Goal: Answer question/provide support

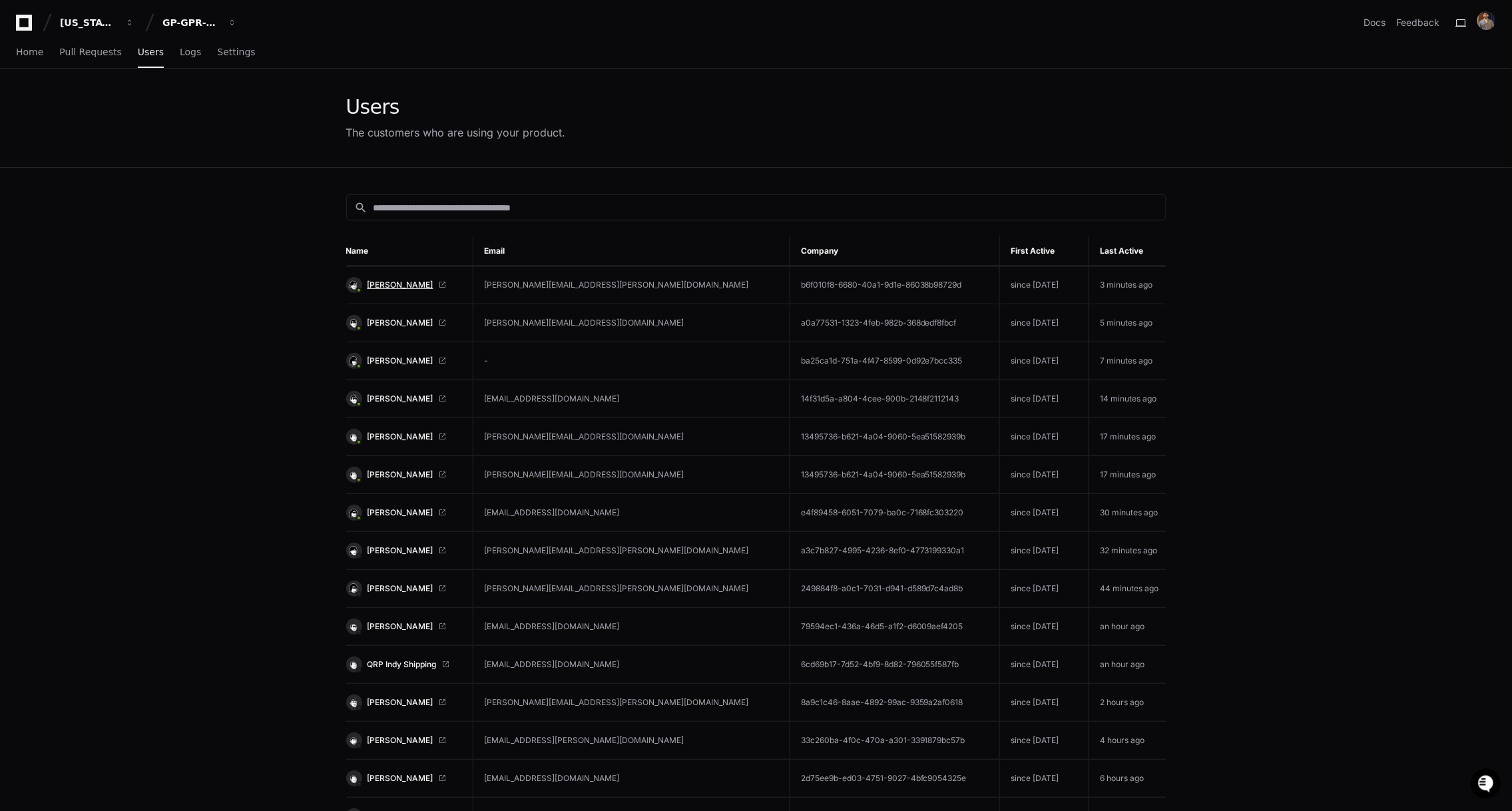
click at [398, 282] on span "[PERSON_NAME]" at bounding box center [400, 285] width 66 height 11
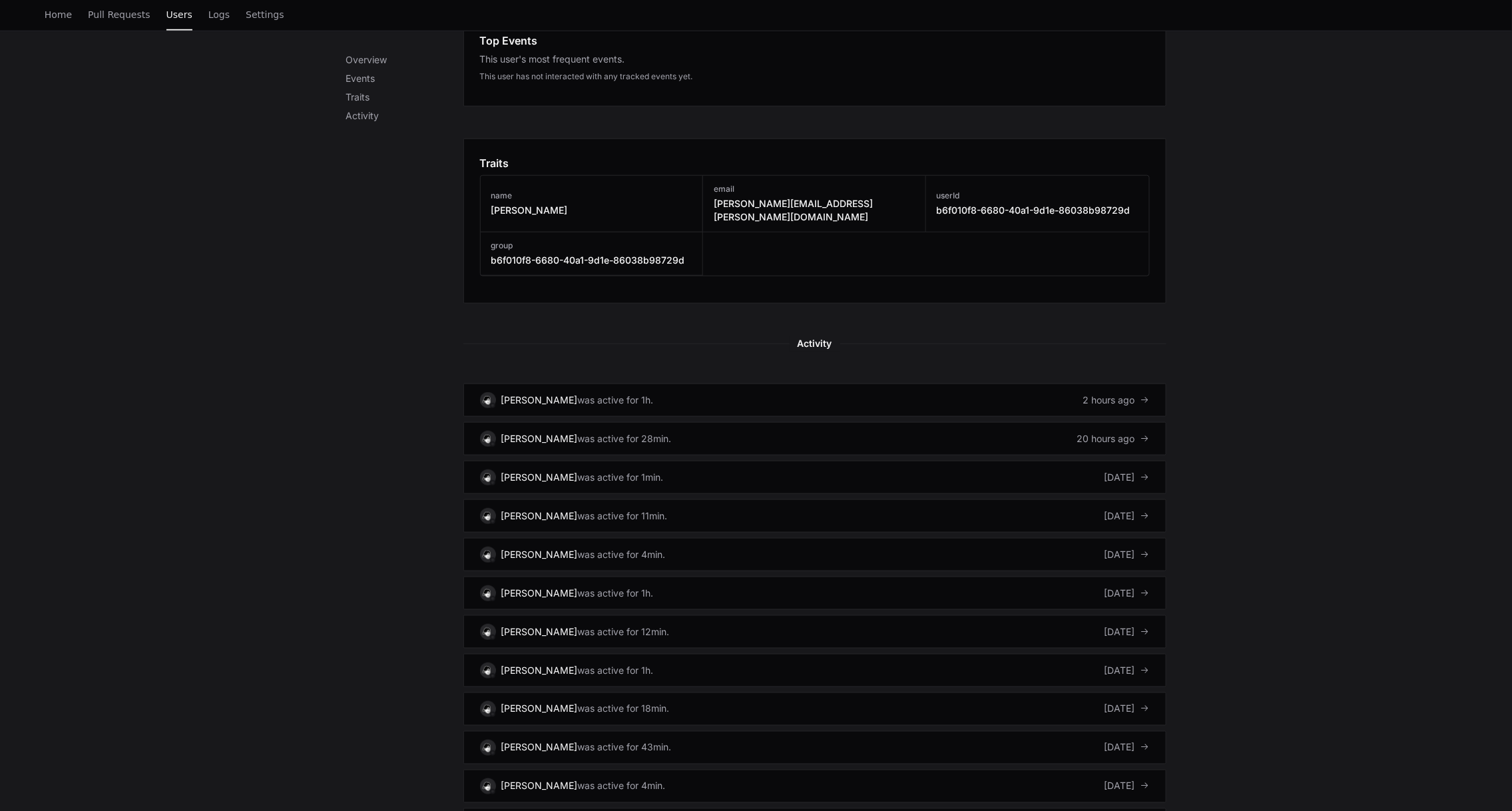
scroll to position [539, 0]
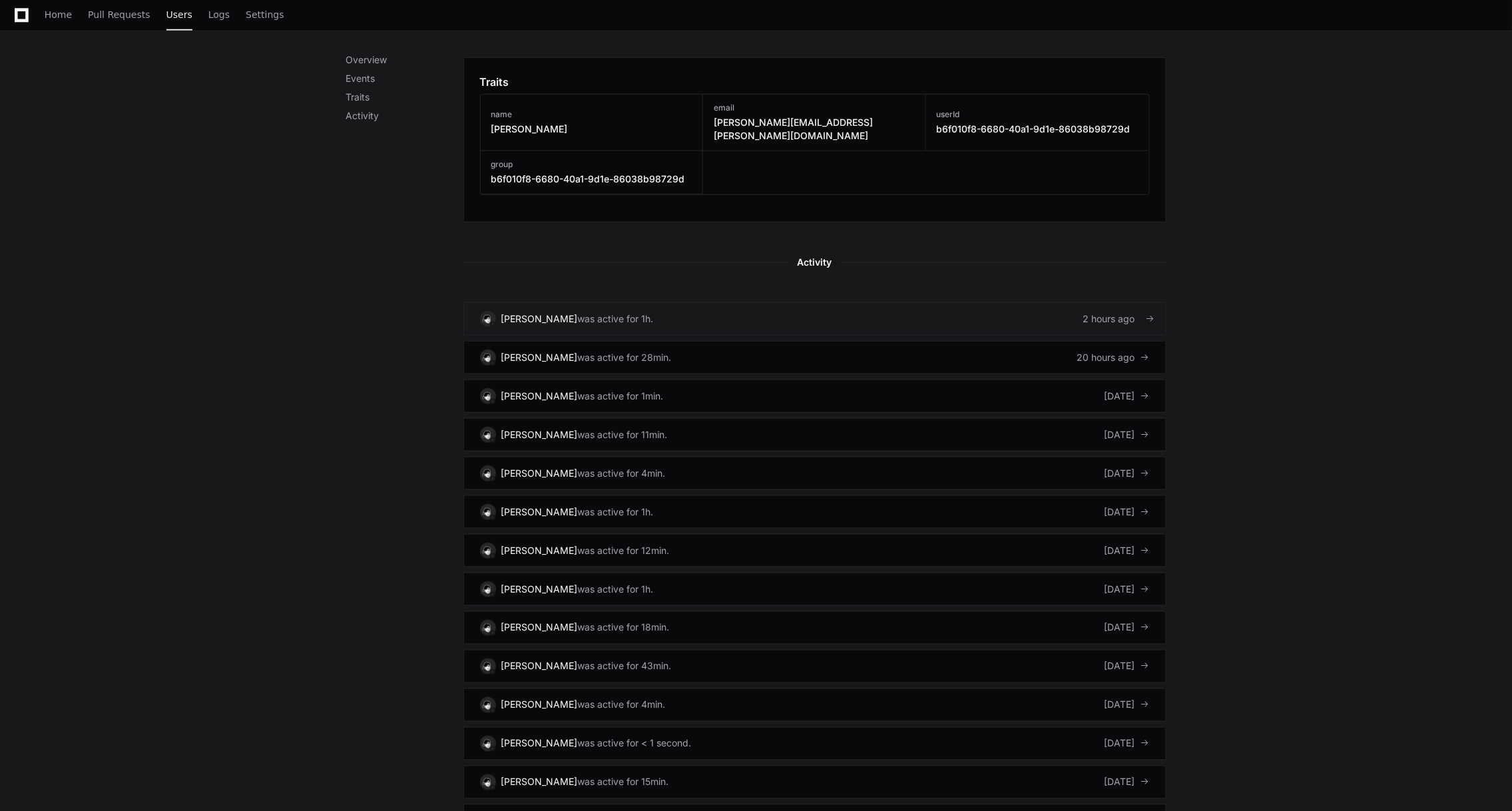
click at [553, 312] on div "[PERSON_NAME]" at bounding box center [539, 319] width 76 height 14
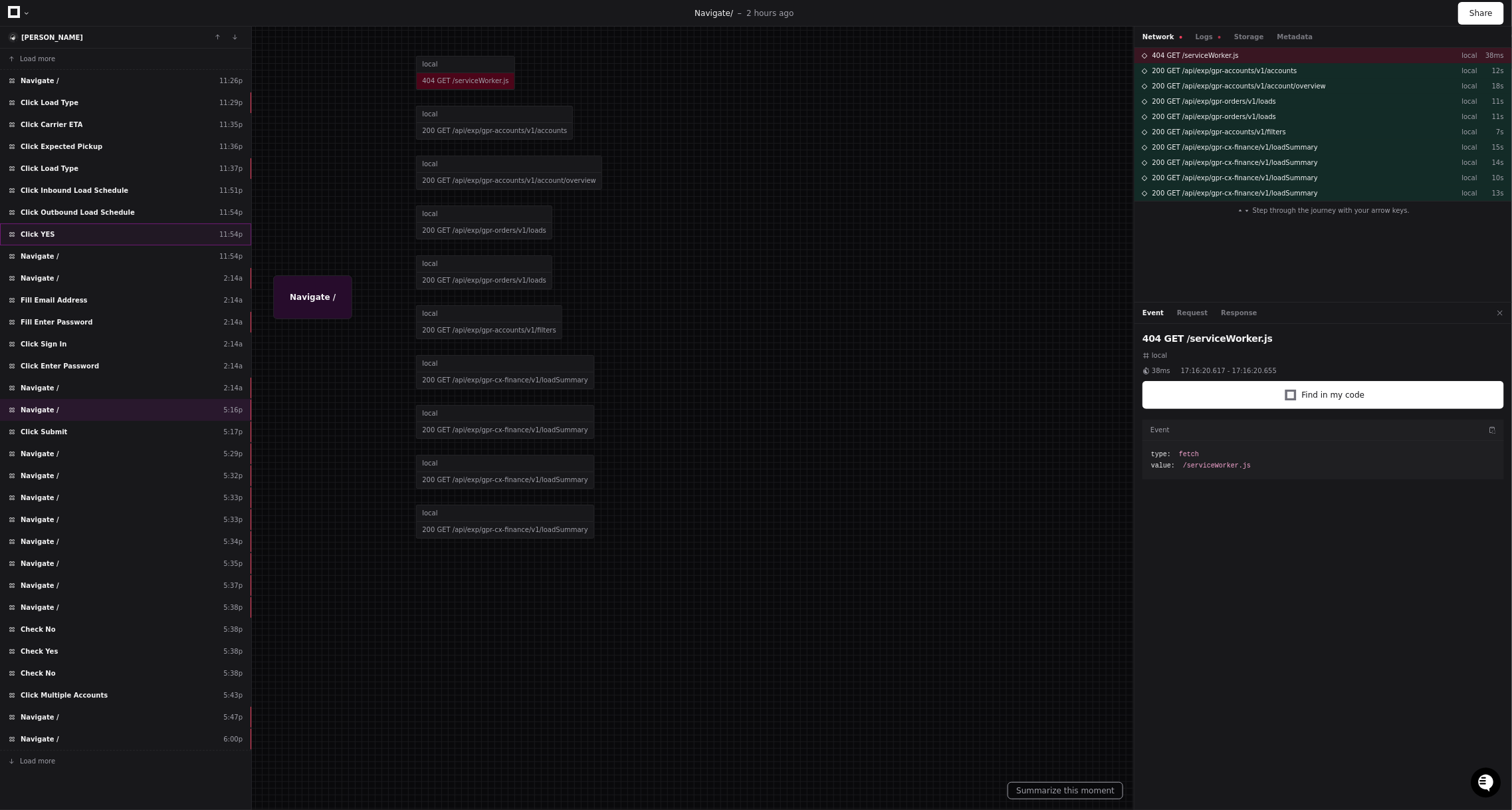
click at [111, 226] on div "Click YES 11:54p" at bounding box center [125, 234] width 251 height 21
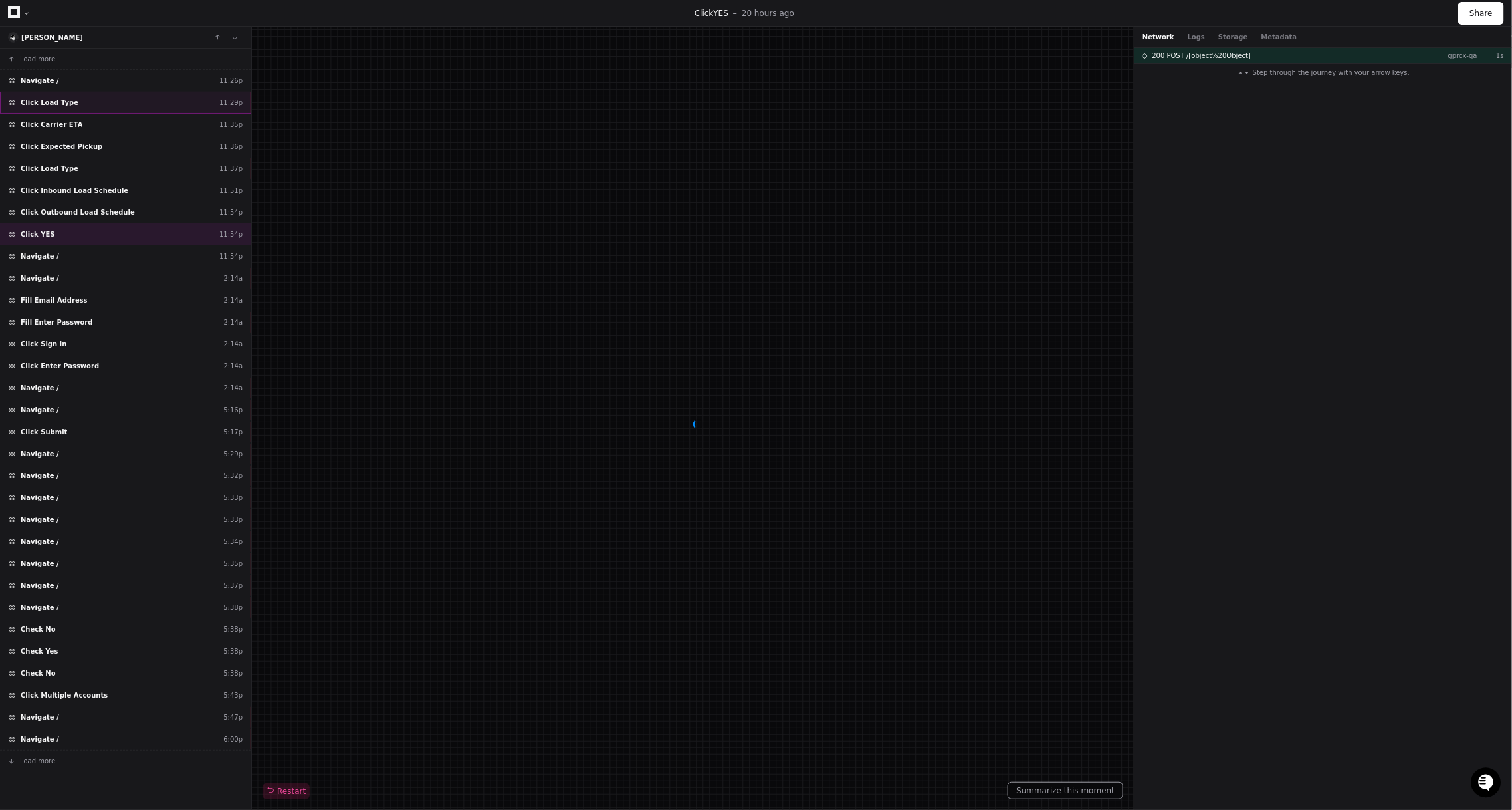
click at [97, 93] on div "Click Load Type 11:29p" at bounding box center [125, 103] width 251 height 21
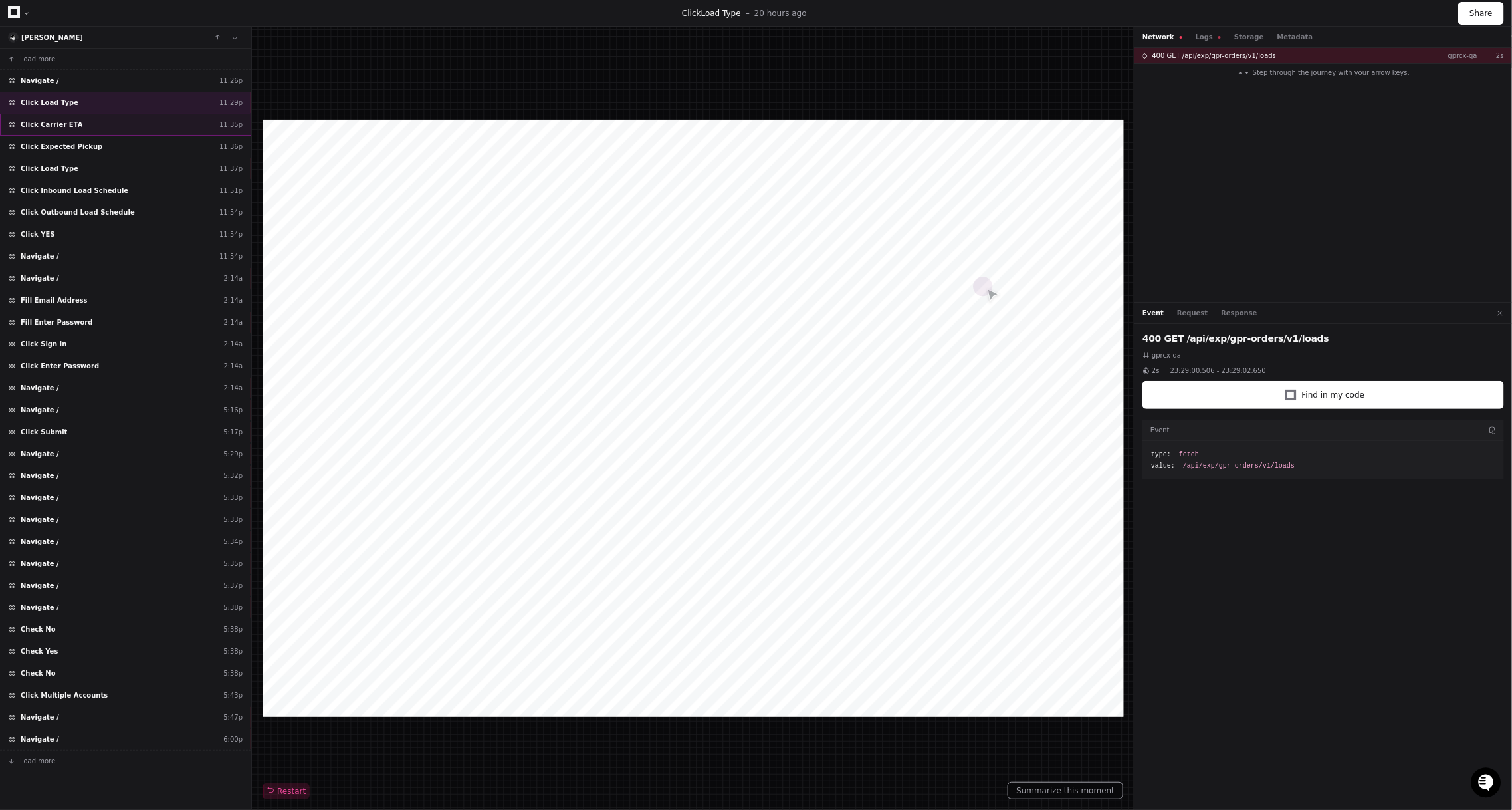
click at [95, 125] on div "Click Carrier ETA 11:35p" at bounding box center [125, 124] width 251 height 21
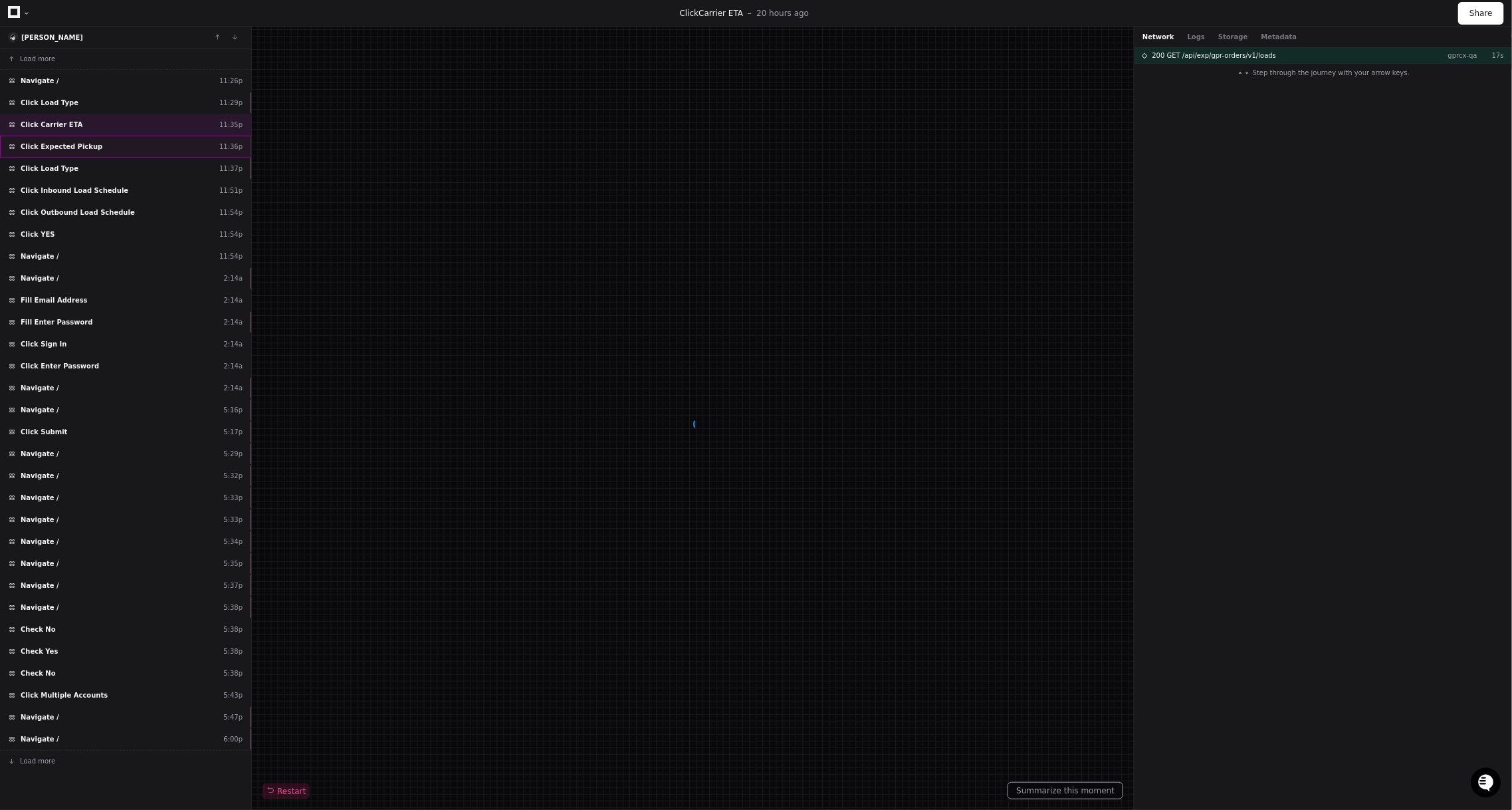
click at [97, 146] on div "Click Expected Pickup 11:36p" at bounding box center [125, 147] width 251 height 21
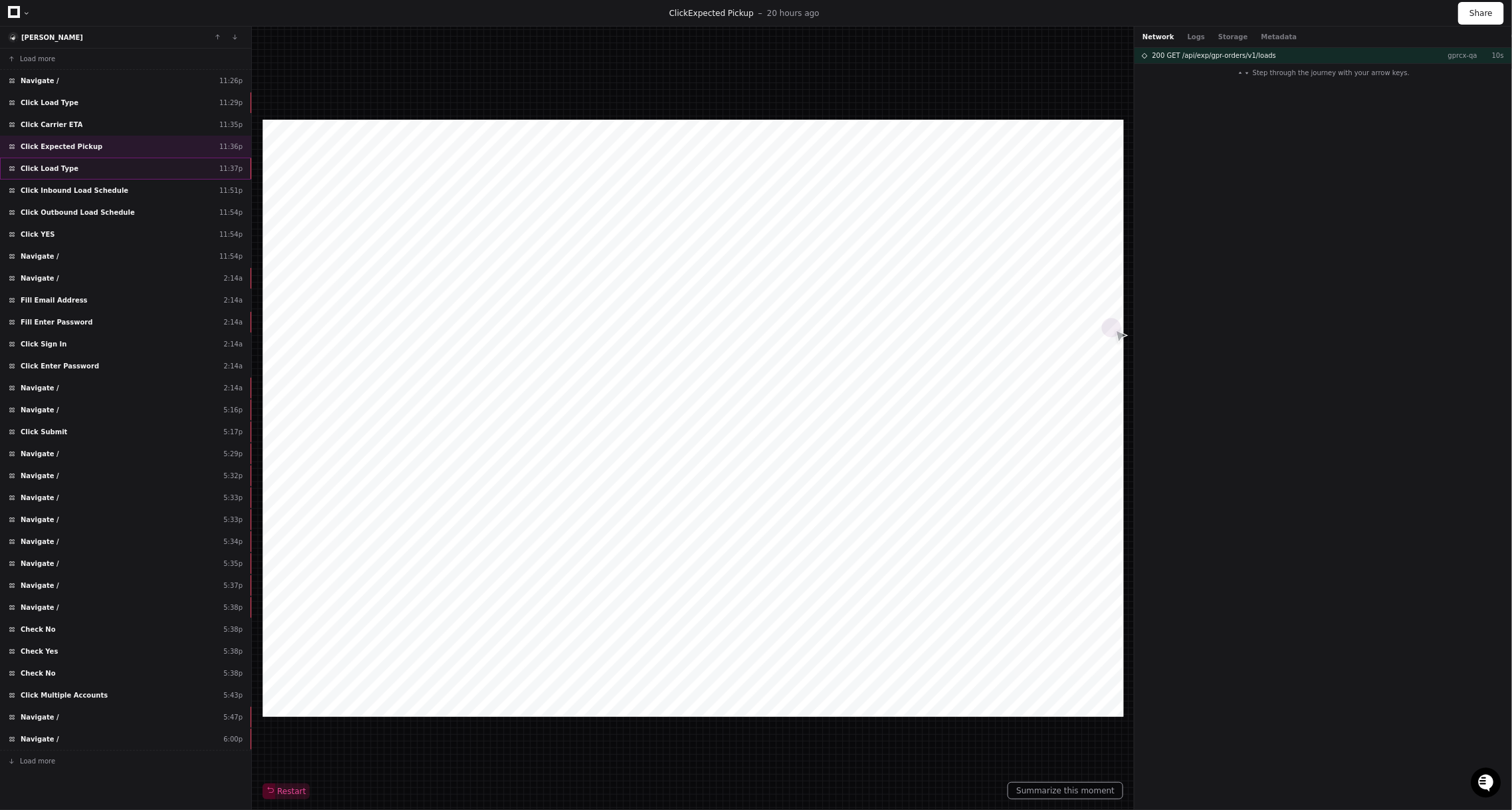
click at [94, 168] on div "Click Load Type 11:37p" at bounding box center [125, 168] width 251 height 21
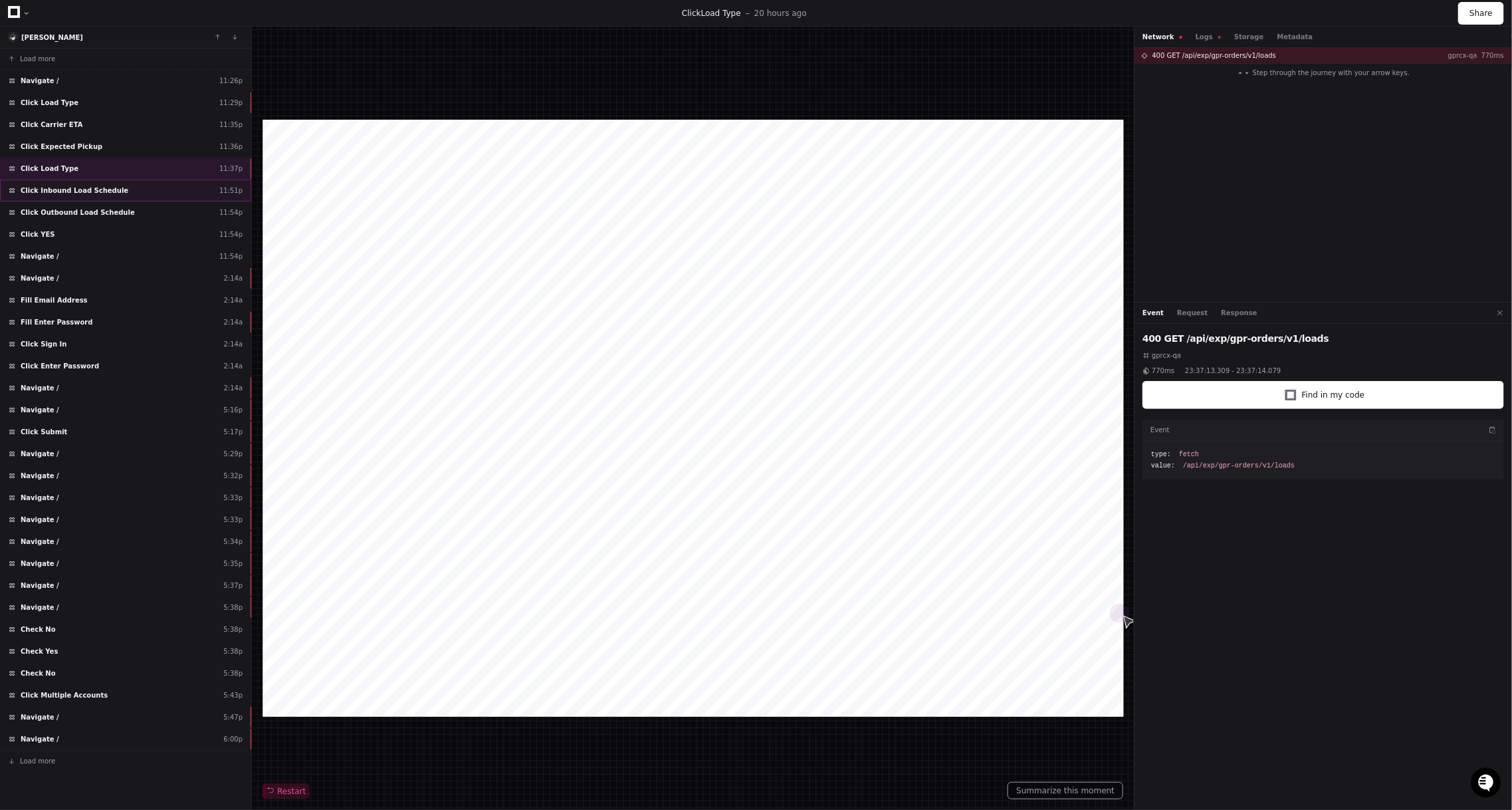
click at [92, 192] on div "Click Inbound Load Schedule 11:51p" at bounding box center [125, 191] width 251 height 21
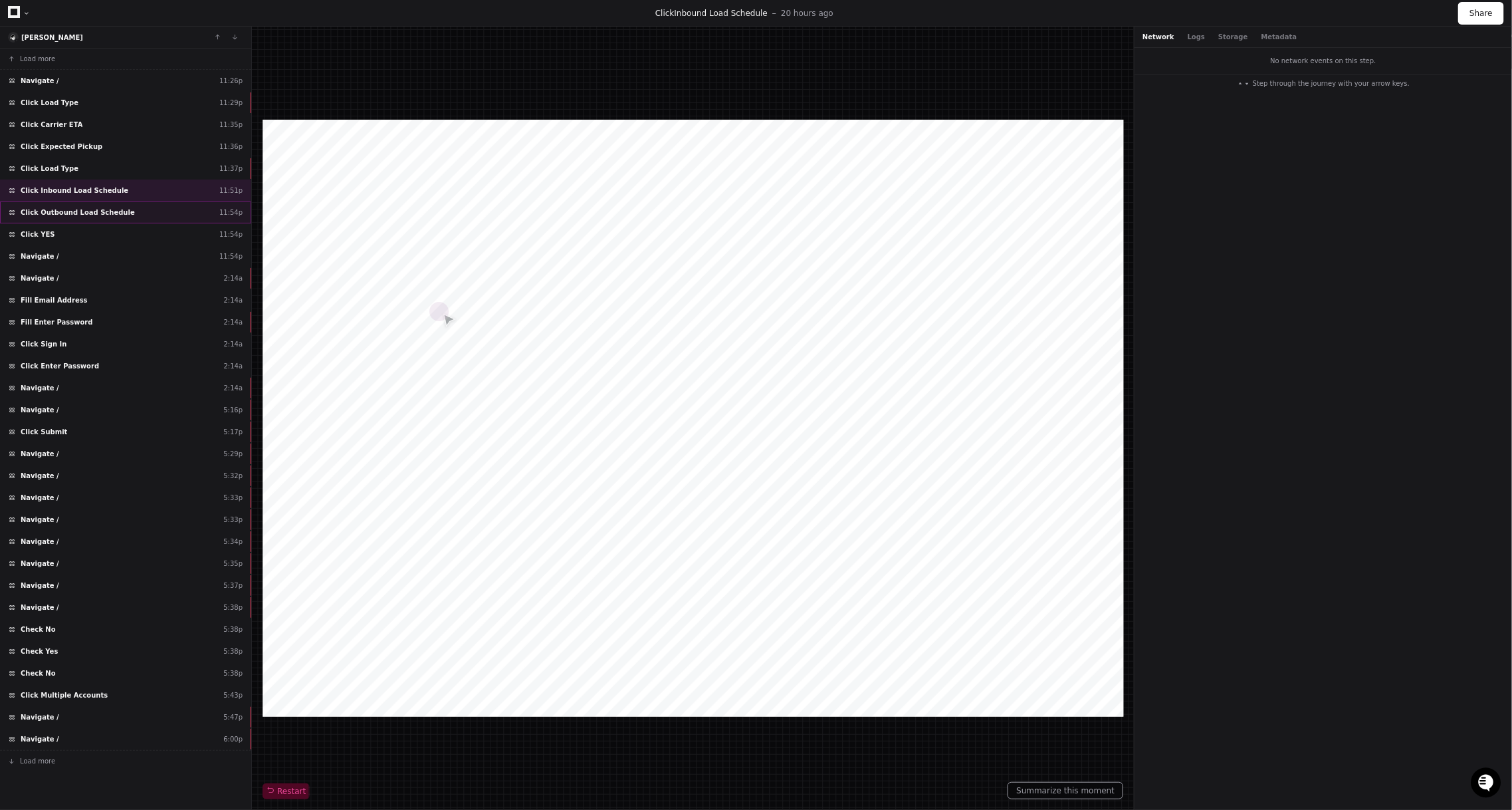
click at [90, 208] on span "Click Outbound Load Schedule" at bounding box center [77, 212] width 114 height 10
click at [82, 234] on div "Click YES 11:54p" at bounding box center [125, 234] width 251 height 21
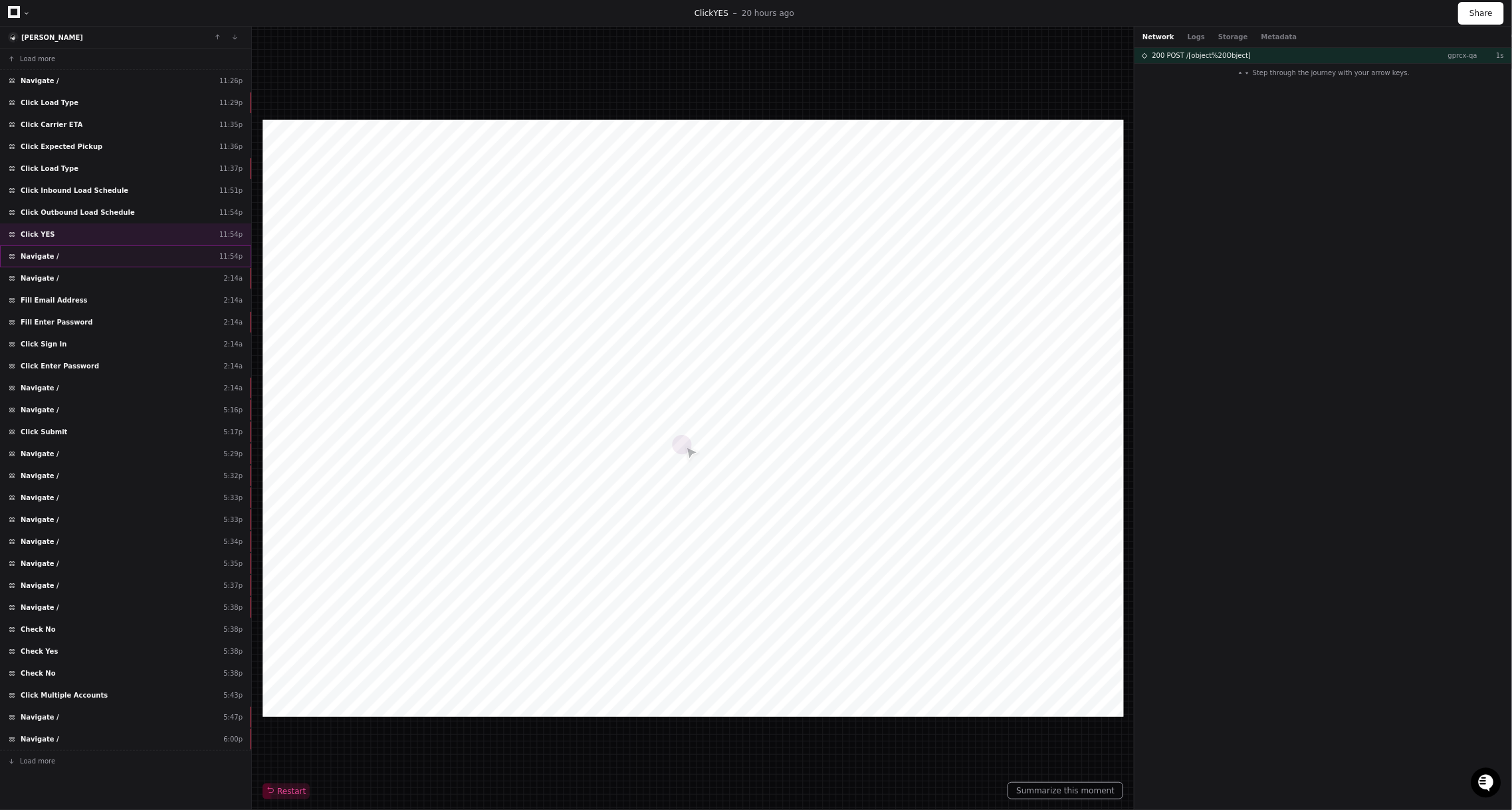
click at [82, 251] on div "Navigate / 11:54p" at bounding box center [125, 256] width 251 height 21
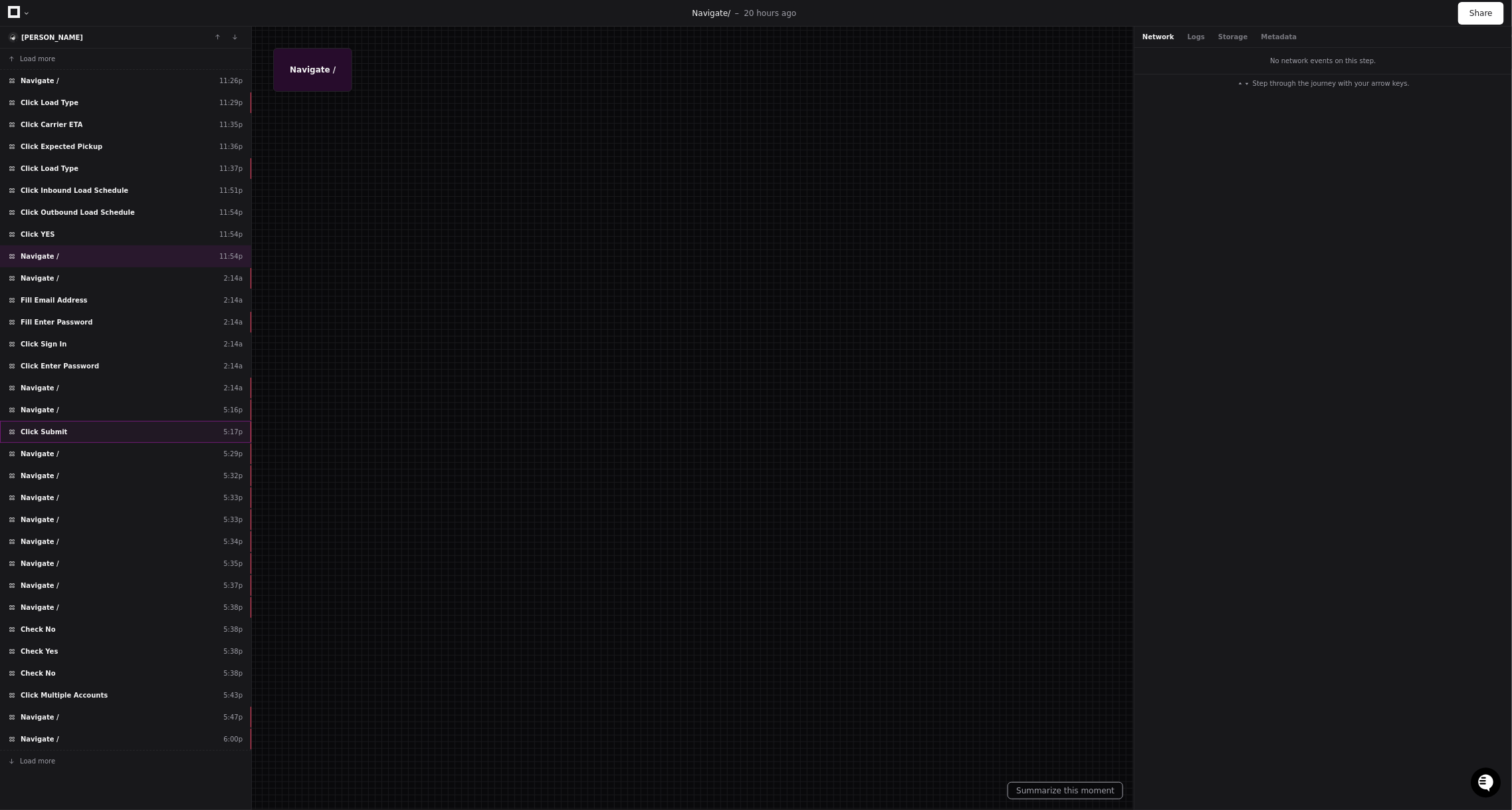
click at [150, 421] on div "Click Submit 5:17p" at bounding box center [125, 432] width 251 height 21
